Goal: Information Seeking & Learning: Learn about a topic

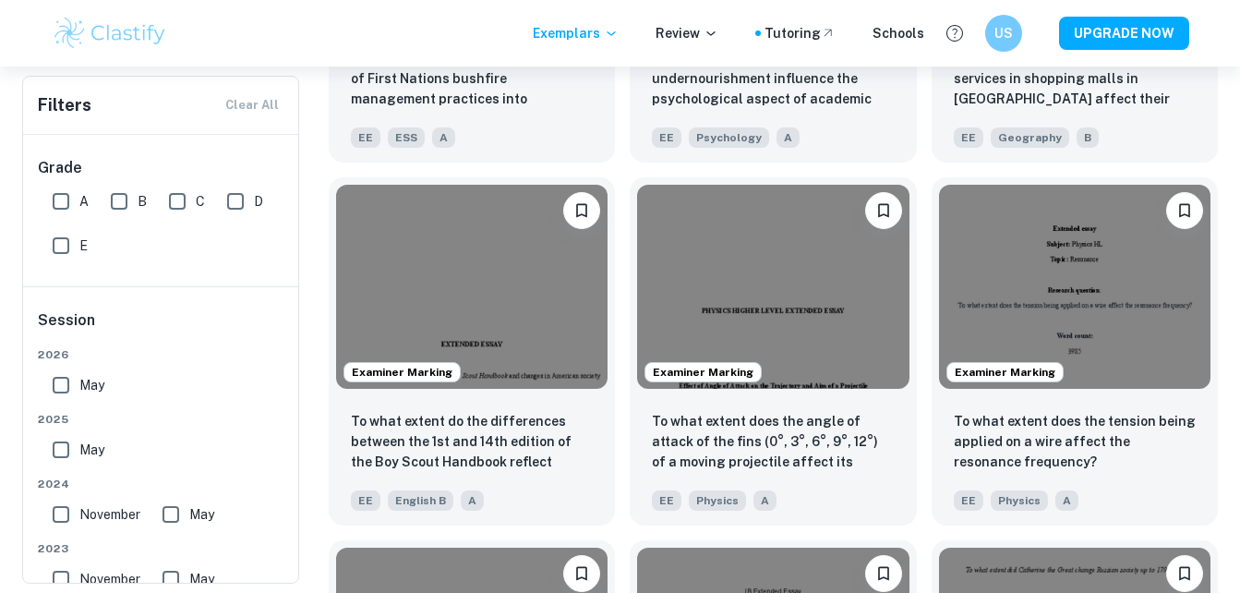
scroll to position [1855, 0]
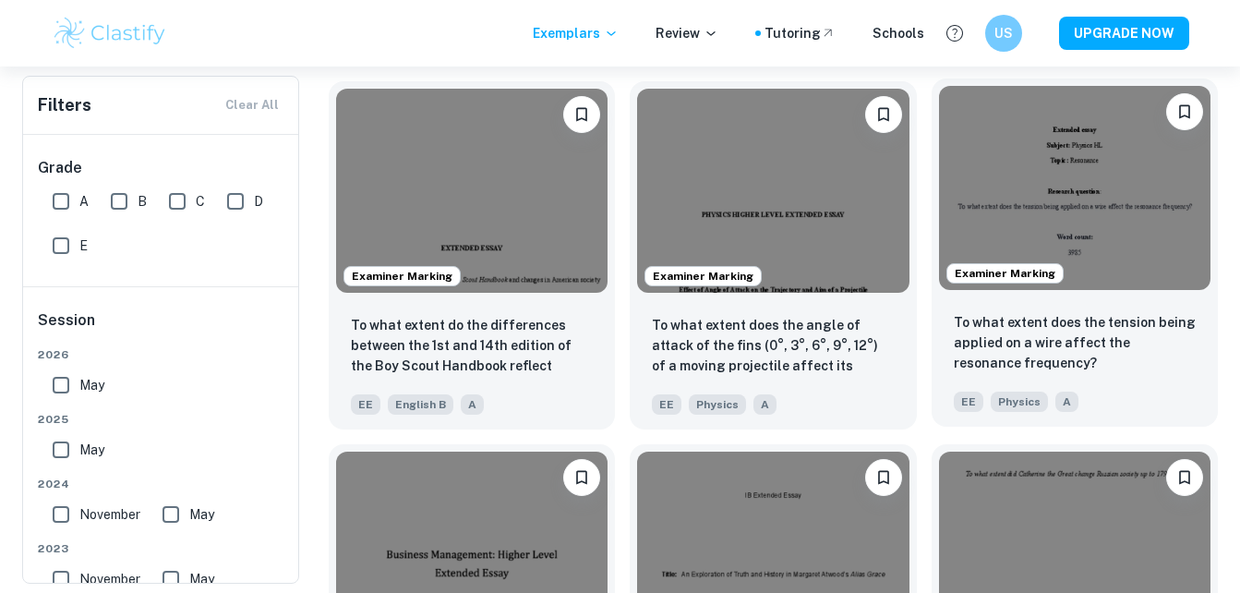
click at [1147, 230] on img at bounding box center [1074, 188] width 271 height 204
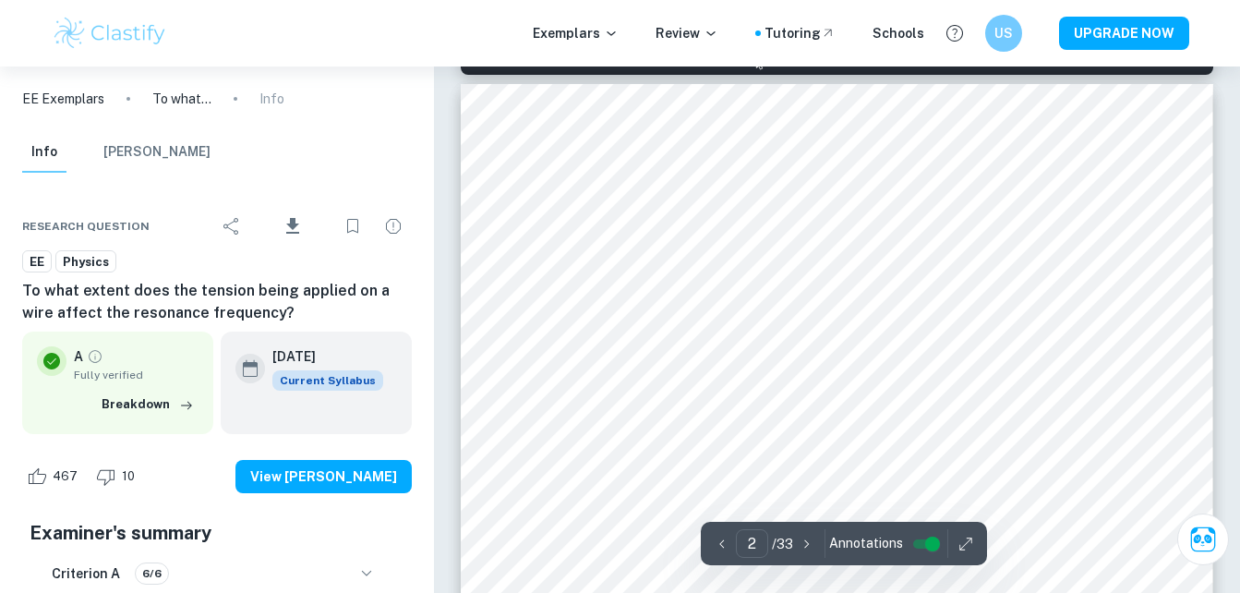
type input "1"
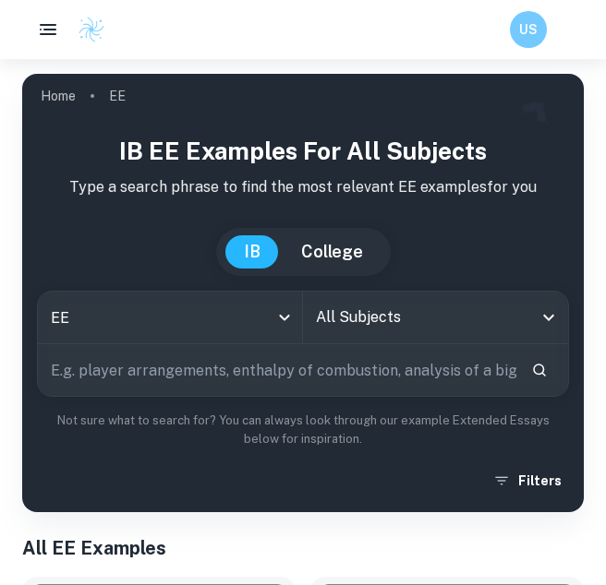
click at [366, 341] on div "All Subjects" at bounding box center [435, 318] width 265 height 52
click at [517, 477] on button "Filters" at bounding box center [528, 480] width 80 height 33
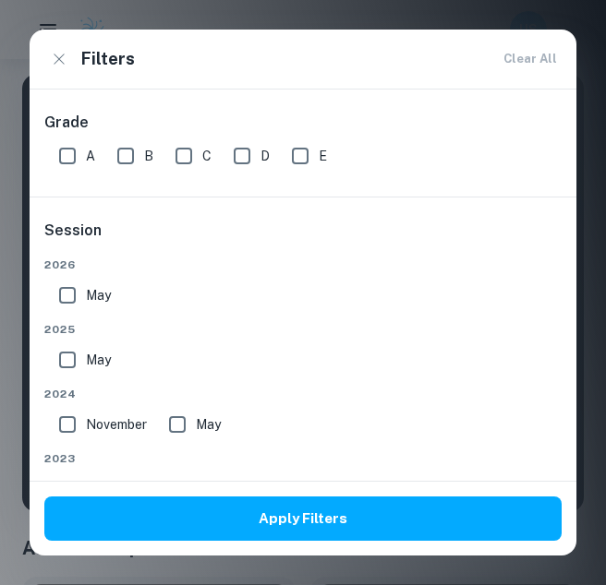
click at [79, 154] on input "A" at bounding box center [67, 156] width 37 height 37
checkbox input "true"
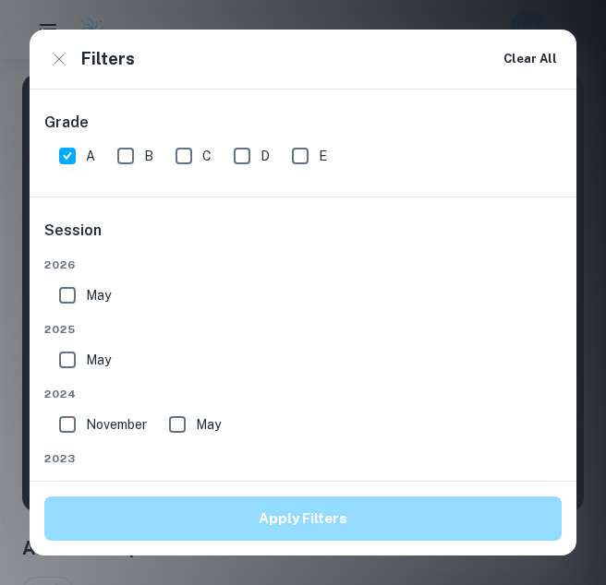
click at [316, 519] on button "Apply Filters" at bounding box center [302, 519] width 517 height 44
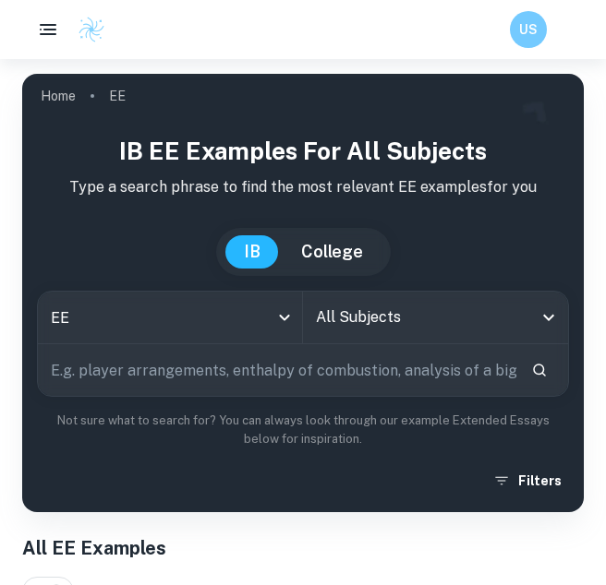
click at [384, 323] on input "All Subjects" at bounding box center [421, 317] width 221 height 35
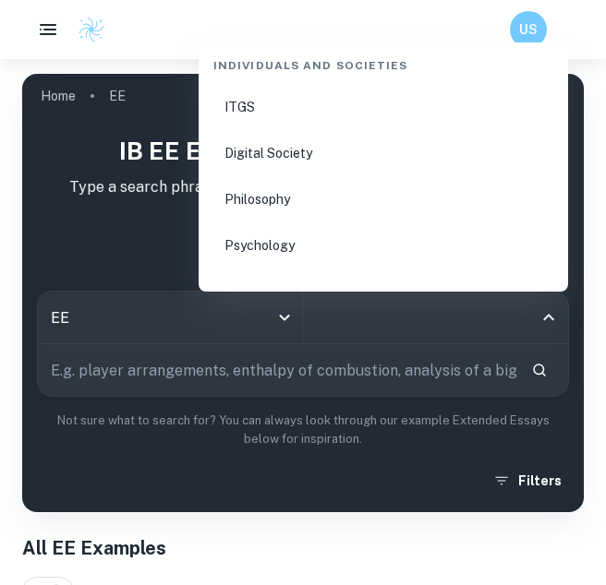
scroll to position [2410, 0]
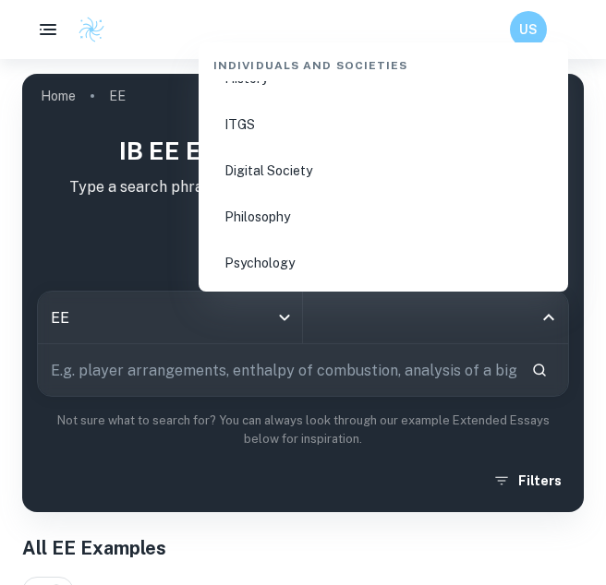
click at [380, 257] on li "Psychology" at bounding box center [383, 263] width 355 height 42
type input "Psychology"
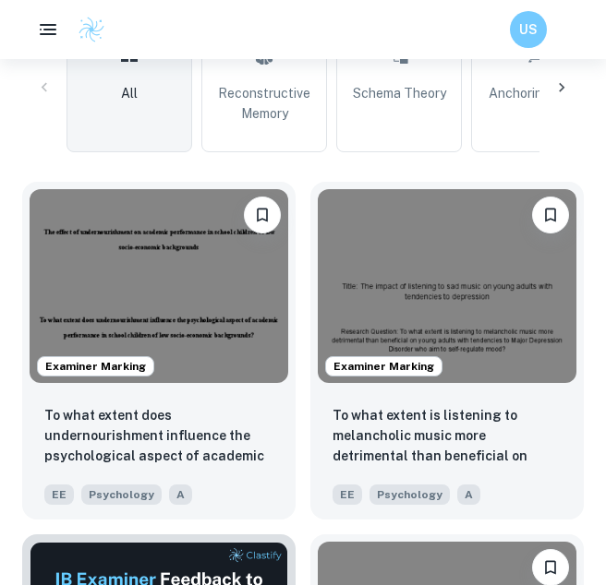
scroll to position [668, 0]
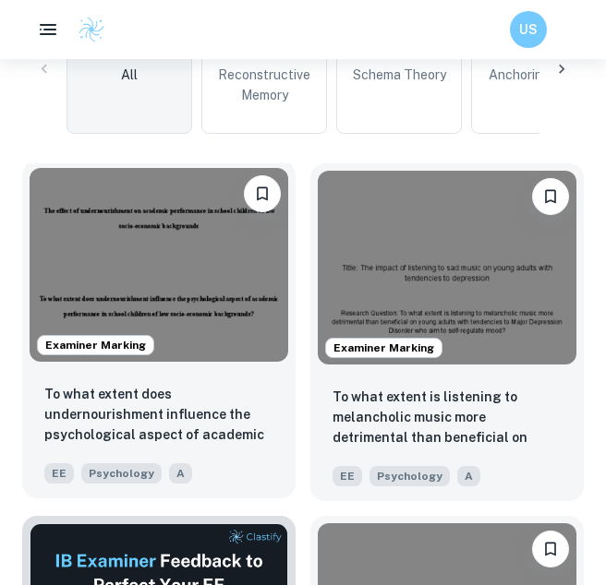
click at [185, 313] on img at bounding box center [159, 265] width 258 height 194
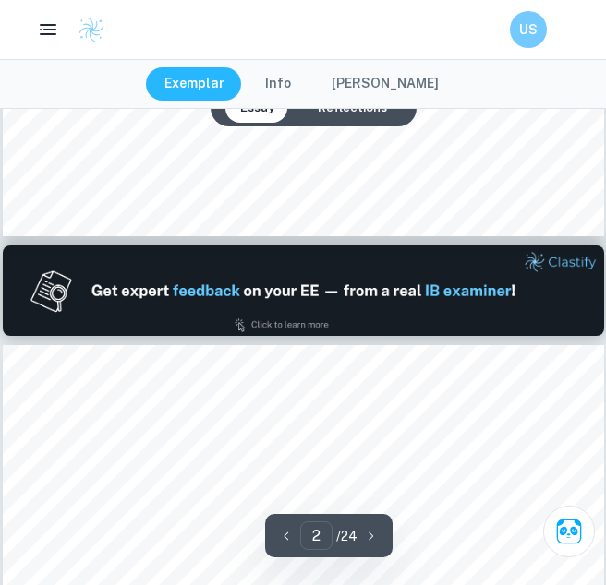
type input "1"
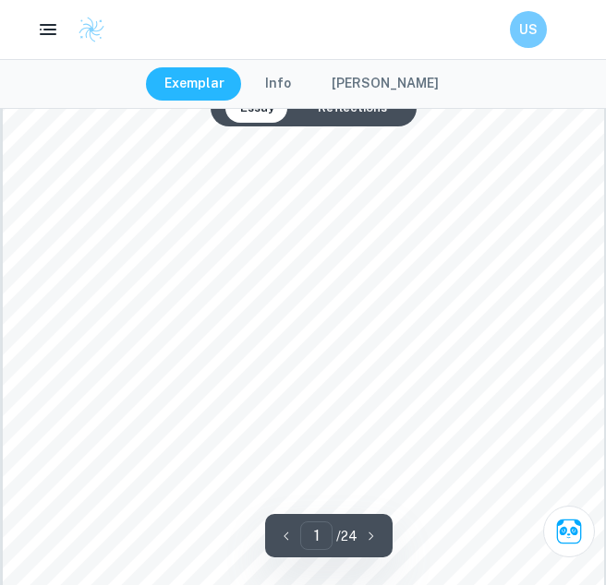
scroll to position [242, 0]
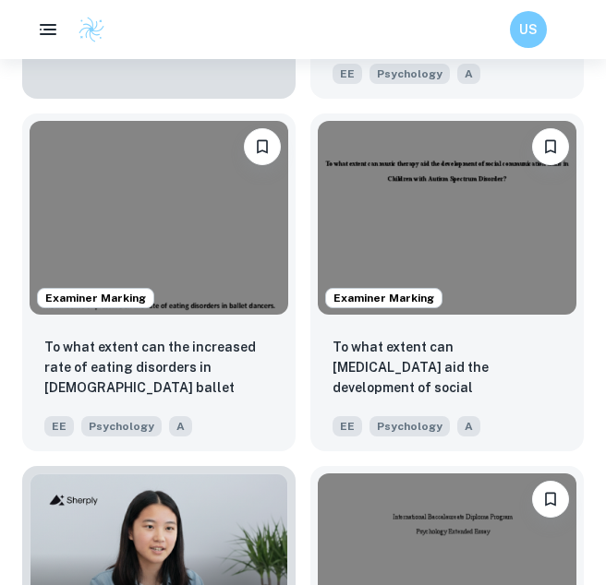
scroll to position [1492, 0]
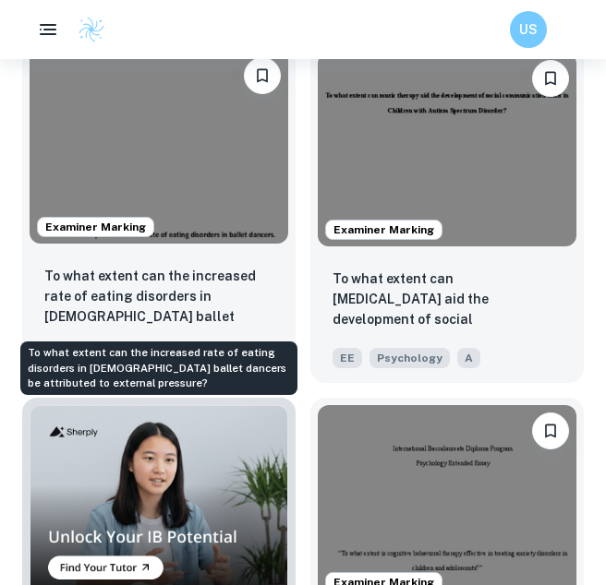
click at [193, 295] on p "To what extent can the increased rate of eating disorders in [DEMOGRAPHIC_DATA]…" at bounding box center [158, 297] width 229 height 63
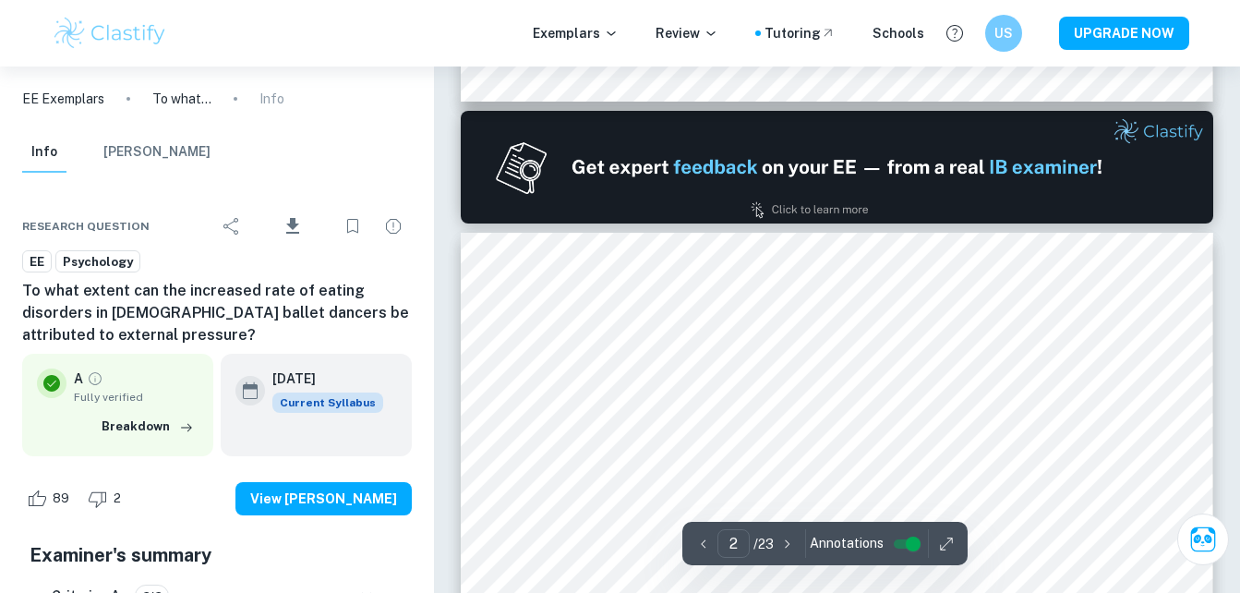
scroll to position [1131, 0]
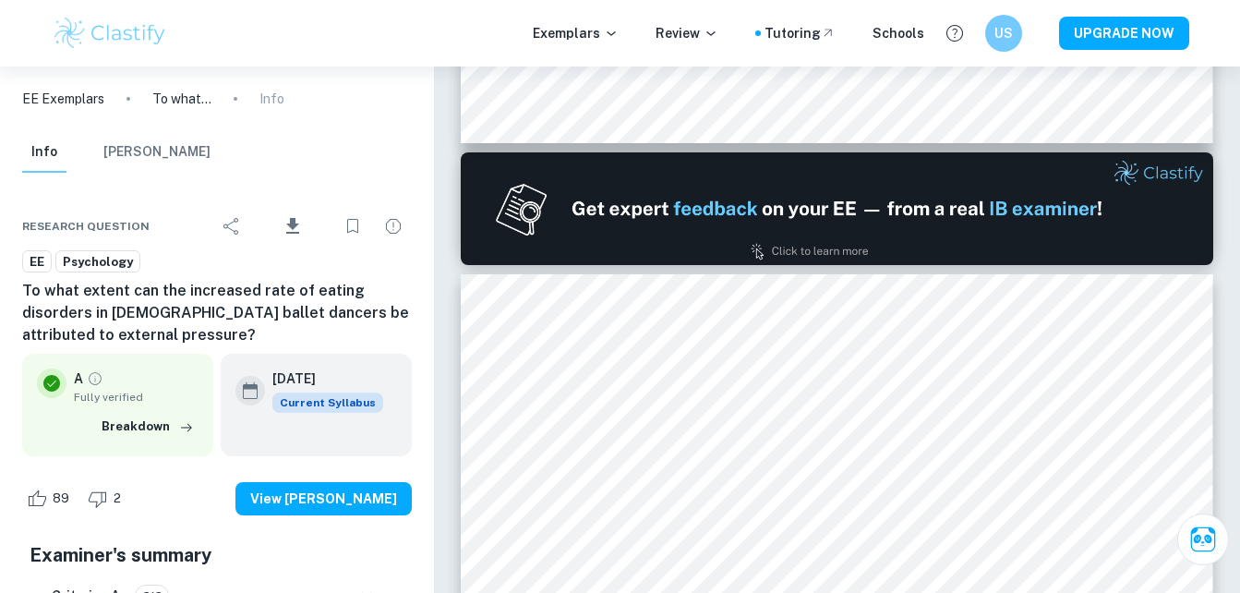
type input "1"
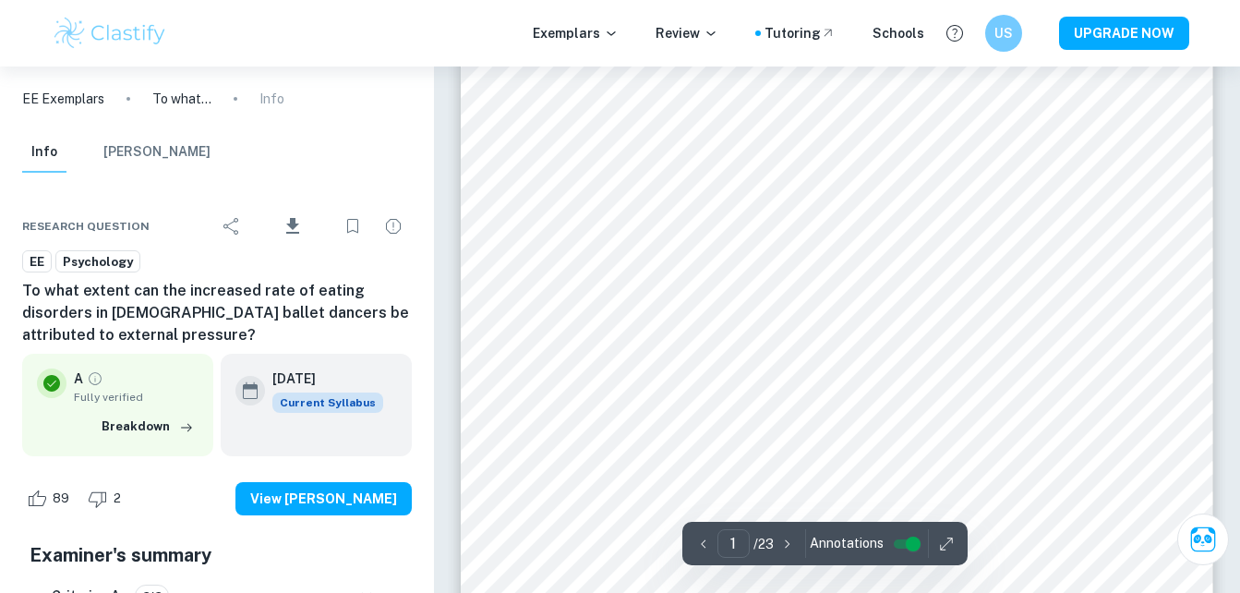
scroll to position [417, 0]
